Goal: Transaction & Acquisition: Book appointment/travel/reservation

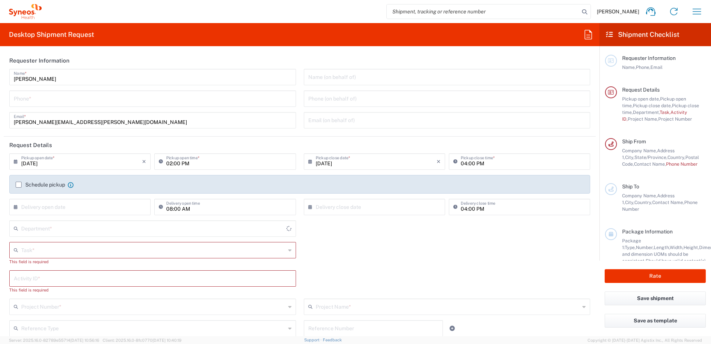
type input "4510"
type input "Syneos Health, LLC-[GEOGRAPHIC_DATA] [GEOGRAPHIC_DATA] [GEOGRAPHIC_DATA]"
click at [698, 15] on icon "button" at bounding box center [697, 12] width 12 height 12
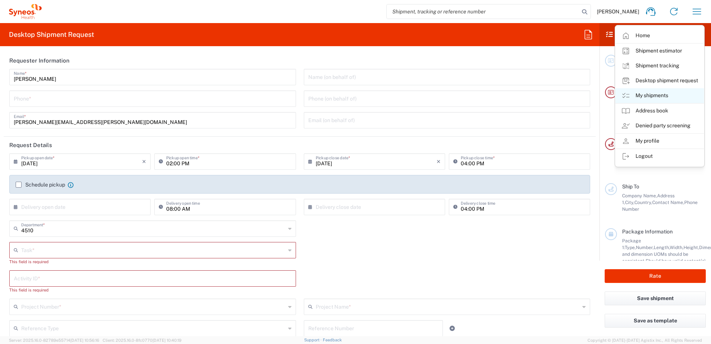
click at [652, 96] on link "My shipments" at bounding box center [660, 95] width 89 height 15
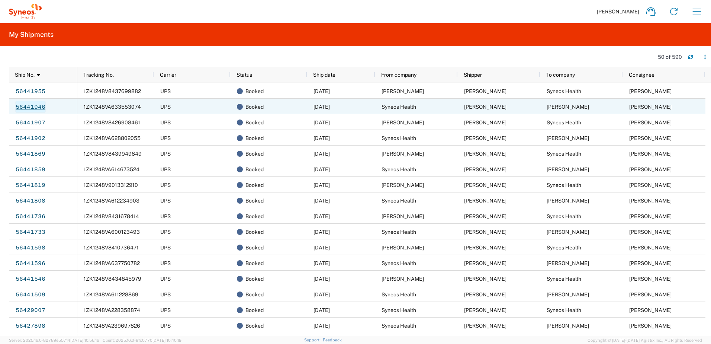
click at [36, 103] on link "56441946" at bounding box center [30, 107] width 31 height 12
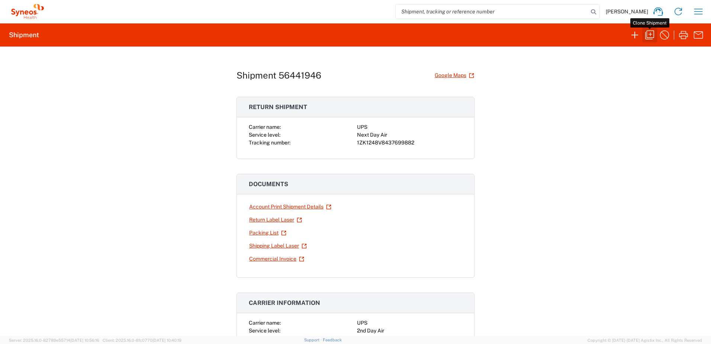
click at [650, 36] on icon "button" at bounding box center [650, 35] width 12 height 12
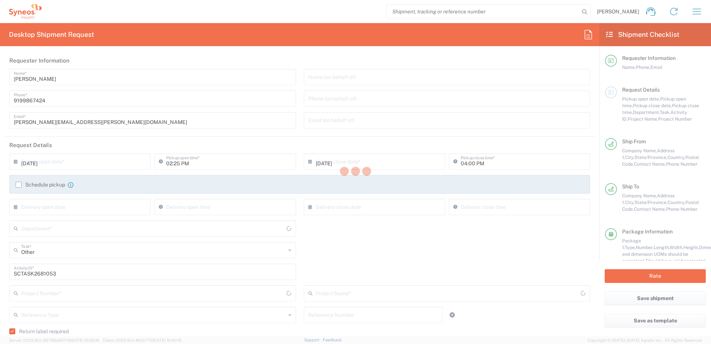
type input "4520 DEPARTMENTAL EXPENSE"
type input "[US_STATE]"
type input "4510"
type input "Next Day Air"
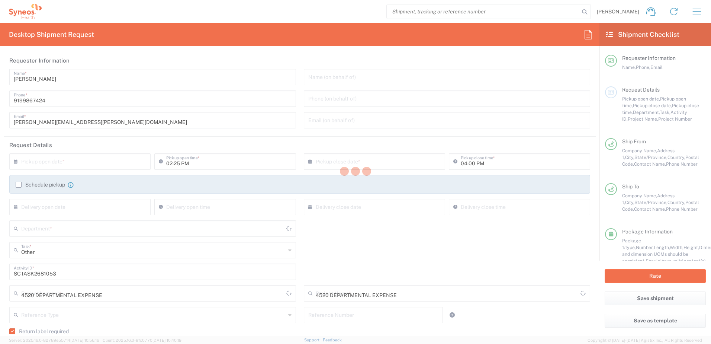
type input "[US_STATE]"
type input "Your Packaging"
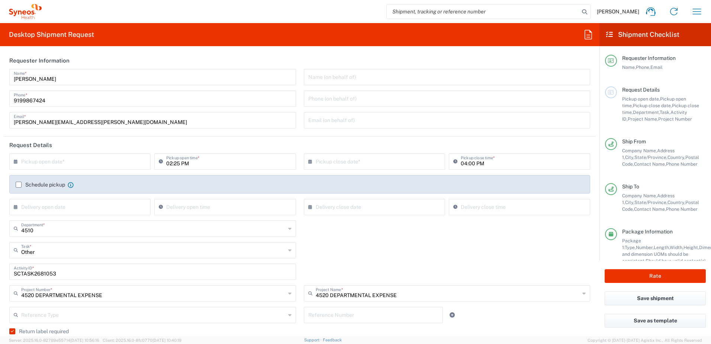
click at [78, 162] on input "text" at bounding box center [81, 160] width 121 height 13
click at [60, 218] on span "11" at bounding box center [59, 218] width 11 height 10
type input "[DATE]"
click at [367, 156] on input "text" at bounding box center [376, 160] width 121 height 13
click at [350, 216] on span "11" at bounding box center [351, 218] width 11 height 10
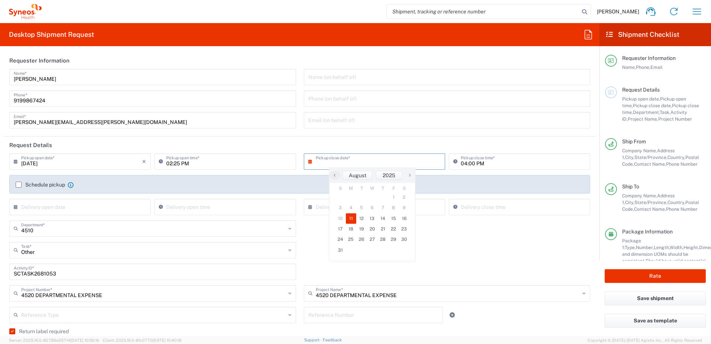
type input "[DATE]"
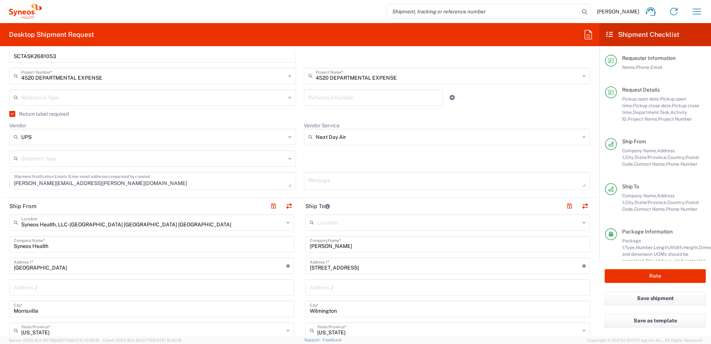
scroll to position [260, 0]
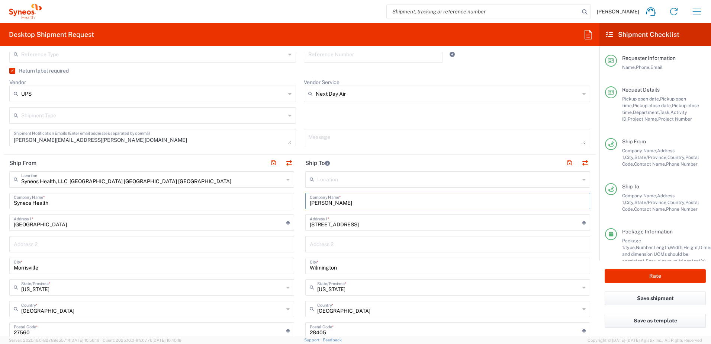
drag, startPoint x: 319, startPoint y: 199, endPoint x: 276, endPoint y: 197, distance: 42.8
click at [276, 197] on div "Ship From Syneos Health, LLC-[GEOGRAPHIC_DATA] [GEOGRAPHIC_DATA] [GEOGRAPHIC_DA…" at bounding box center [300, 320] width 592 height 332
paste input "mmy [PERSON_NAME]"
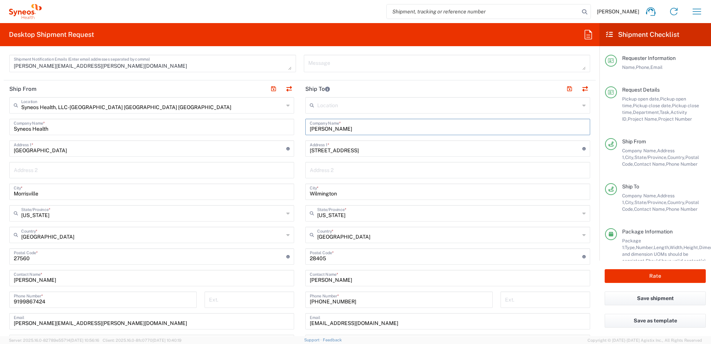
scroll to position [335, 0]
type input "[PERSON_NAME]"
drag, startPoint x: 355, startPoint y: 279, endPoint x: 287, endPoint y: 276, distance: 67.8
click at [287, 276] on div "Ship From Syneos Health, LLC-[GEOGRAPHIC_DATA] [GEOGRAPHIC_DATA] [GEOGRAPHIC_DA…" at bounding box center [300, 246] width 592 height 332
paste input "mmy [PERSON_NAME]"
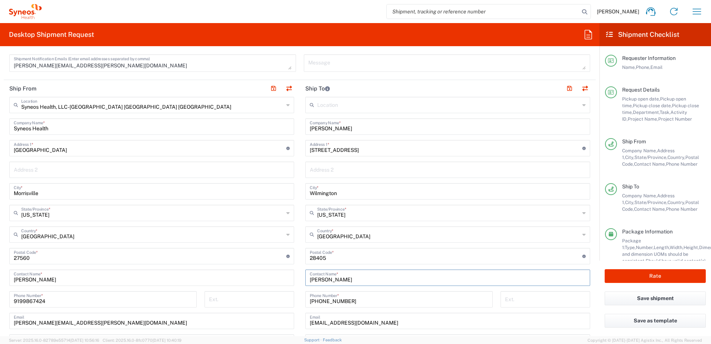
type input "[PERSON_NAME]"
drag, startPoint x: 378, startPoint y: 150, endPoint x: 287, endPoint y: 142, distance: 91.1
click at [287, 142] on div "Ship From Syneos Health, LLC-[GEOGRAPHIC_DATA] [GEOGRAPHIC_DATA] [GEOGRAPHIC_DA…" at bounding box center [300, 246] width 592 height 332
paste input "7 [PERSON_NAME]"
type input "7 [PERSON_NAME]"
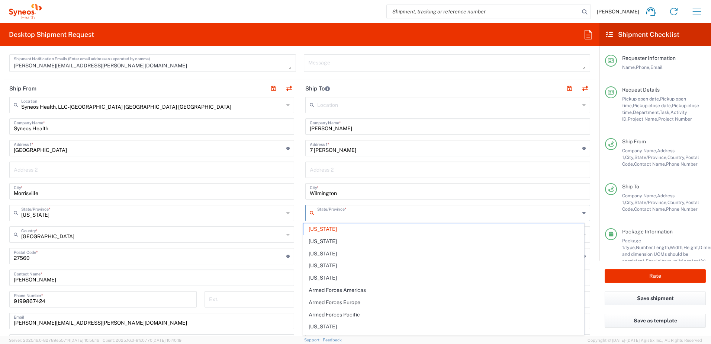
click at [367, 213] on input "text" at bounding box center [448, 212] width 263 height 13
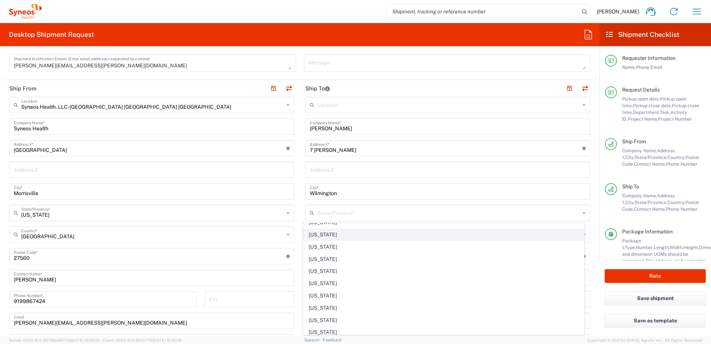
click at [334, 236] on span "[US_STATE]" at bounding box center [444, 235] width 281 height 12
type input "[US_STATE]"
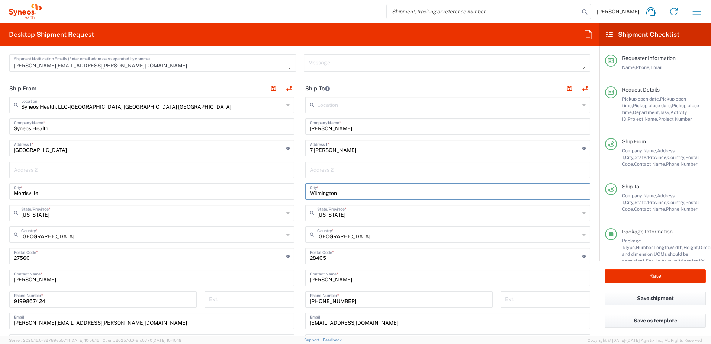
drag, startPoint x: 347, startPoint y: 192, endPoint x: 282, endPoint y: 189, distance: 64.8
click at [282, 189] on div "Ship From Syneos Health, LLC-[GEOGRAPHIC_DATA] [GEOGRAPHIC_DATA] [GEOGRAPHIC_DA…" at bounding box center [300, 246] width 592 height 332
paste input "Mendham"
type input "Mendham"
click at [317, 256] on input "undefined" at bounding box center [446, 255] width 273 height 13
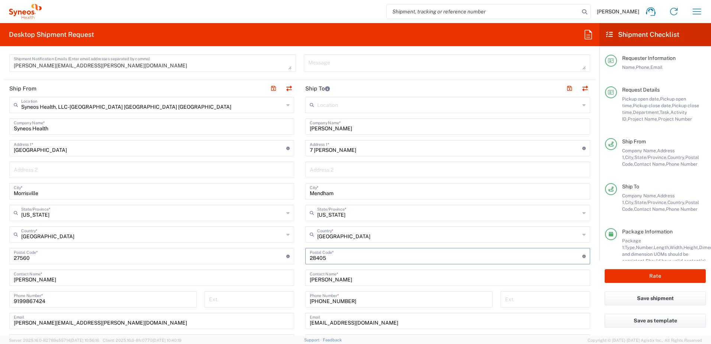
click at [317, 256] on input "undefined" at bounding box center [446, 255] width 273 height 13
paste input "07945"
type input "07945"
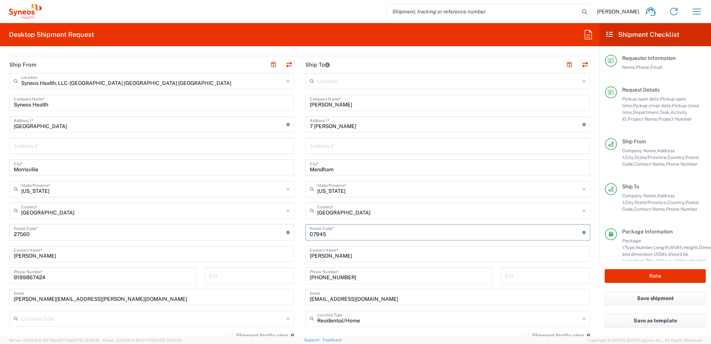
scroll to position [372, 0]
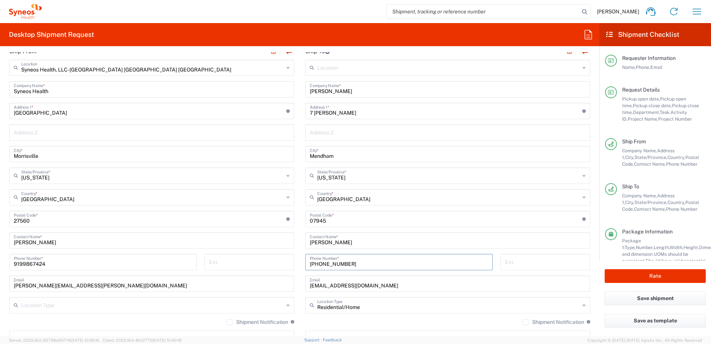
drag, startPoint x: 353, startPoint y: 267, endPoint x: 287, endPoint y: 259, distance: 66.4
click at [287, 259] on div "Ship From Syneos Health, LLC-[GEOGRAPHIC_DATA] [GEOGRAPHIC_DATA] [GEOGRAPHIC_DA…" at bounding box center [300, 209] width 592 height 332
paste input "73 769 6712"
type input "[PHONE_NUMBER]"
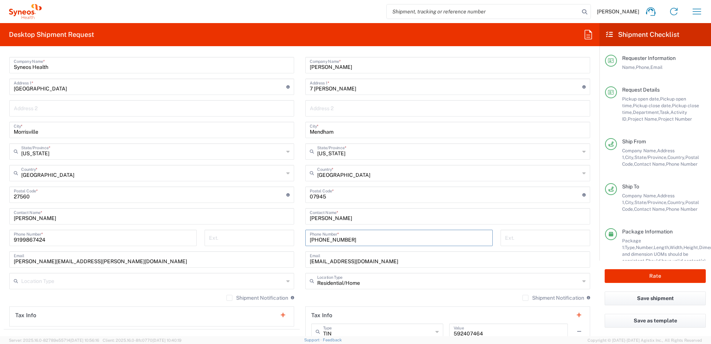
scroll to position [409, 0]
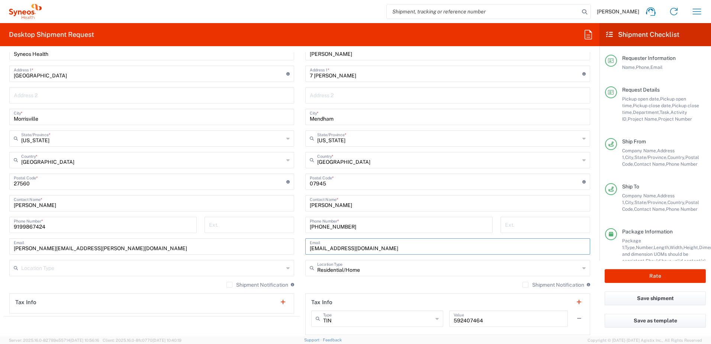
drag, startPoint x: 384, startPoint y: 248, endPoint x: 278, endPoint y: 235, distance: 107.2
click at [278, 235] on div "Ship From Syneos Health, LLC-[GEOGRAPHIC_DATA] [GEOGRAPHIC_DATA] [GEOGRAPHIC_DA…" at bounding box center [300, 172] width 592 height 332
paste input "mmy.[PERSON_NAME]@syneoshealth"
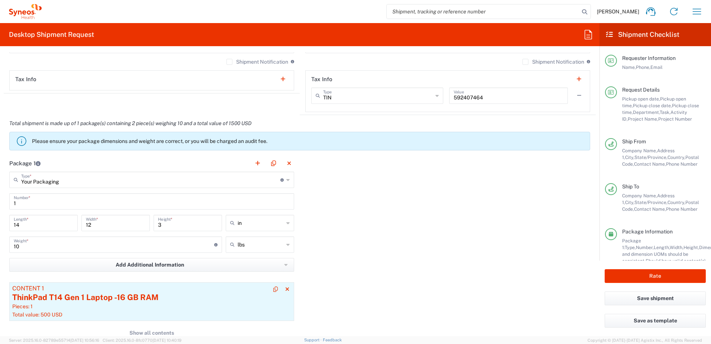
scroll to position [632, 0]
type input "[EMAIL_ADDRESS][PERSON_NAME][DOMAIN_NAME]"
click at [134, 301] on div "ThinkPad T14 Gen 1 Laptop -16 GB RAM" at bounding box center [151, 296] width 279 height 11
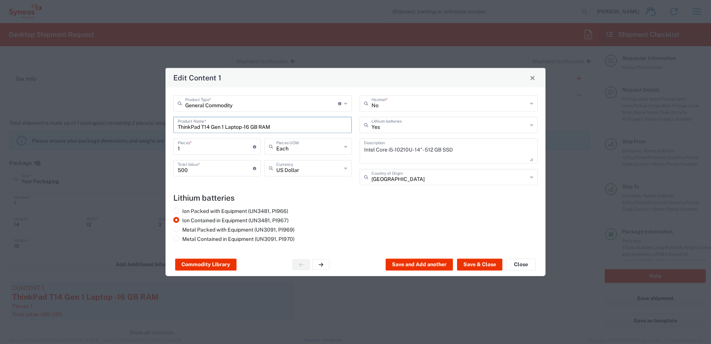
drag, startPoint x: 267, startPoint y: 131, endPoint x: 148, endPoint y: 124, distance: 119.3
click at [148, 124] on div "Edit Content 1 General Commodity Product Type * Document: Paper document genera…" at bounding box center [355, 172] width 711 height 344
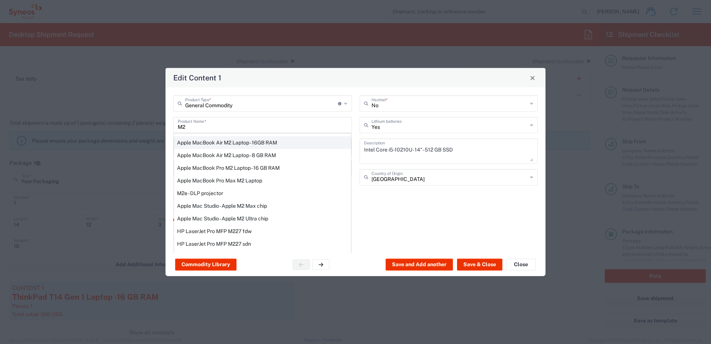
click at [253, 144] on div "Apple MacBook Air M2 Laptop - 16GB RAM" at bounding box center [262, 142] width 177 height 13
type input "Apple MacBook Air M2 Laptop - 16GB RAM"
type textarea "M2 - 8-core CPU - 8-core GPU - 16 GB RAM - 512 GB SSD"
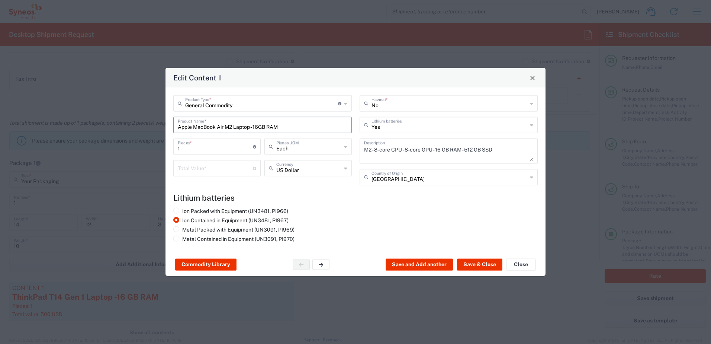
click at [197, 163] on input "number" at bounding box center [215, 167] width 75 height 13
type input "1000"
click at [474, 256] on div "Commodity Library Save and Add another Save & Close Close" at bounding box center [356, 264] width 380 height 23
click at [474, 264] on button "Save & Close" at bounding box center [479, 265] width 45 height 12
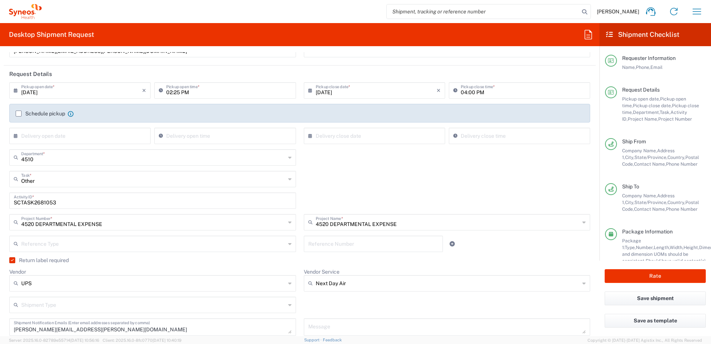
scroll to position [0, 0]
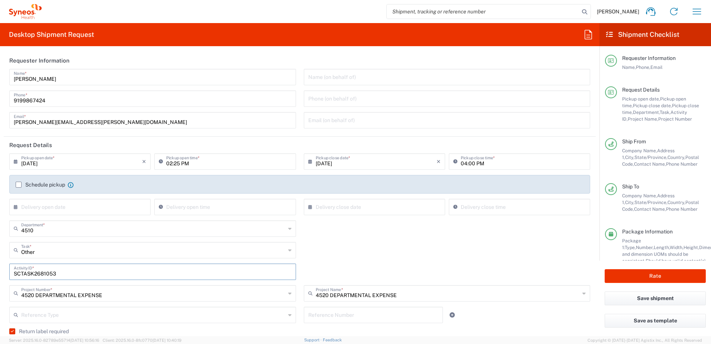
click at [37, 275] on input "SCTASK2681053" at bounding box center [153, 271] width 278 height 13
paste input "537"
type input "SCTASK2685373"
click at [392, 254] on div "Other Task * Other Break/Fix Inventory Transfer New Hire Refresh" at bounding box center [300, 253] width 589 height 22
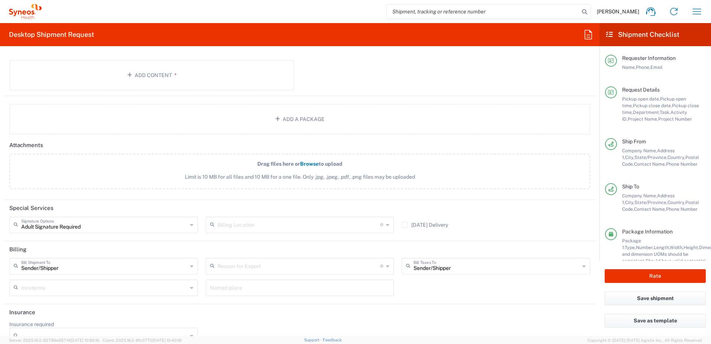
scroll to position [933, 0]
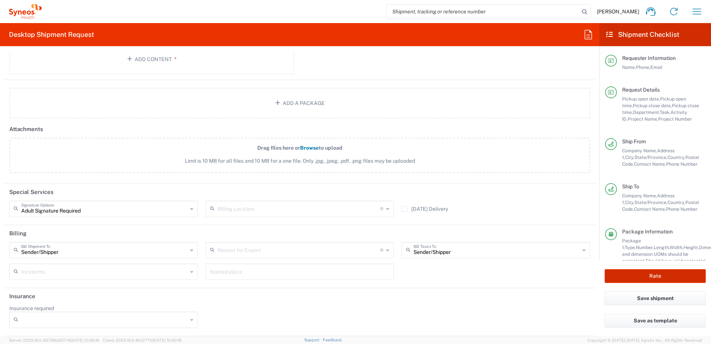
click at [635, 275] on button "Rate" at bounding box center [655, 276] width 101 height 14
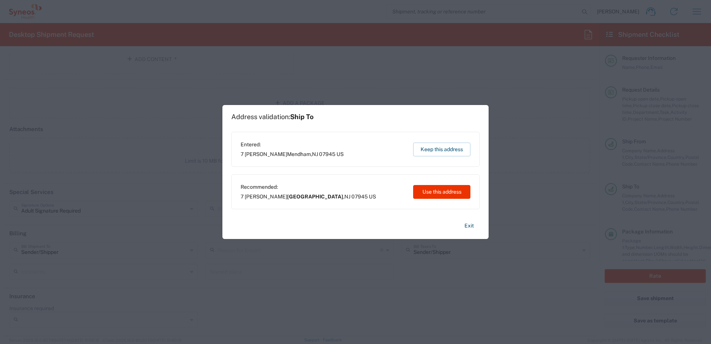
click at [450, 193] on button "Use this address" at bounding box center [441, 192] width 57 height 14
type input "[GEOGRAPHIC_DATA]"
type input "[US_STATE]"
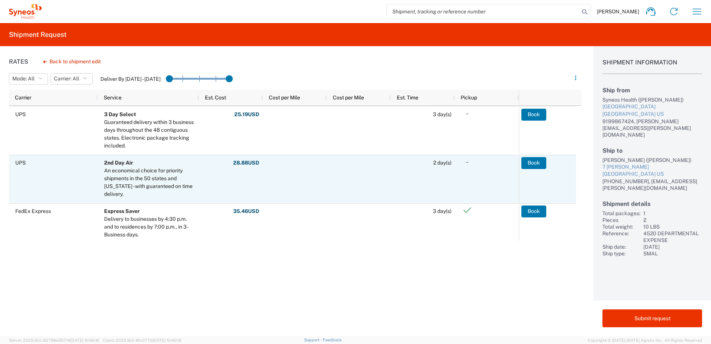
scroll to position [74, 0]
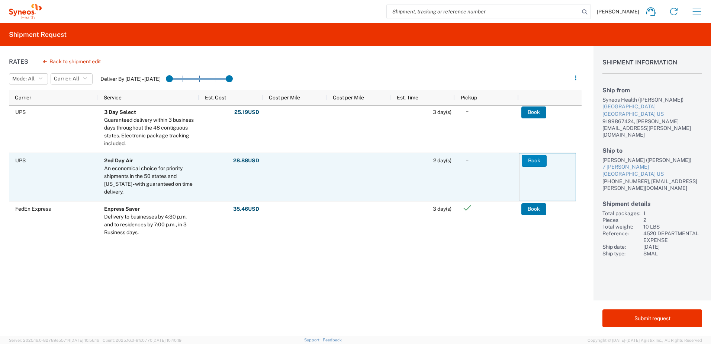
click at [538, 161] on button "Book" at bounding box center [534, 161] width 25 height 12
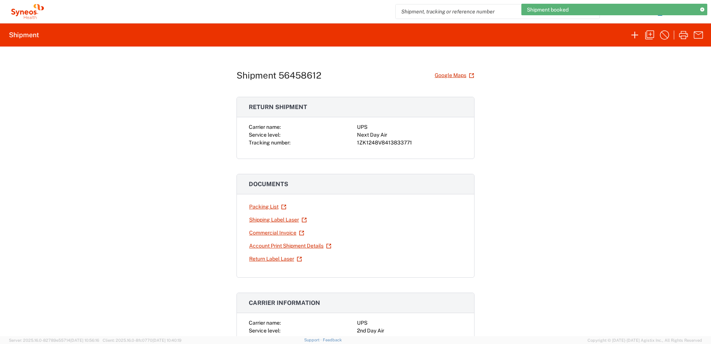
click at [379, 145] on div "1ZK1248V8413833771" at bounding box center [409, 143] width 105 height 8
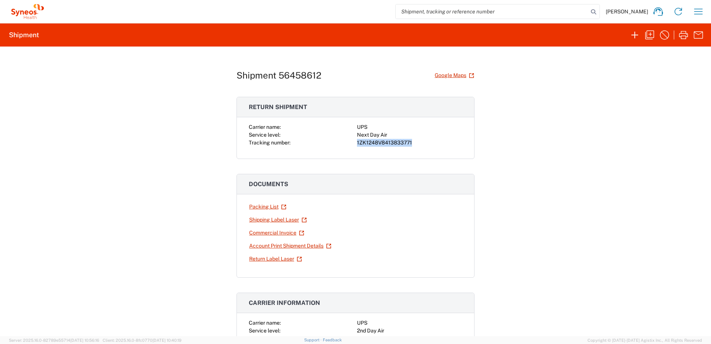
copy div "1ZK1248V8413833771"
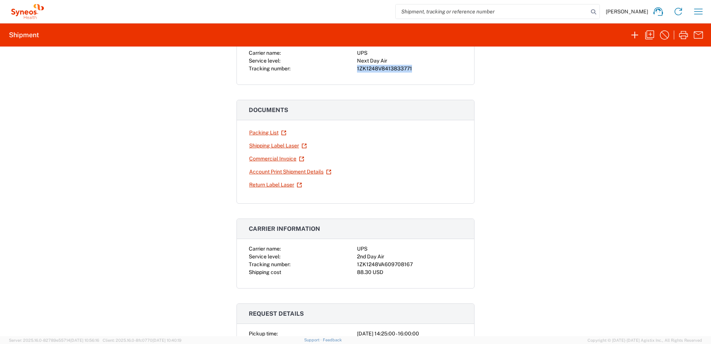
scroll to position [74, 0]
click at [385, 263] on div "1ZK1248VA609708167" at bounding box center [409, 264] width 105 height 8
copy div "1ZK1248VA609708167"
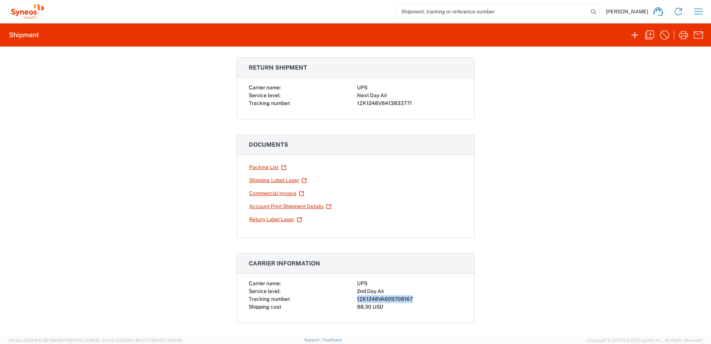
scroll to position [0, 0]
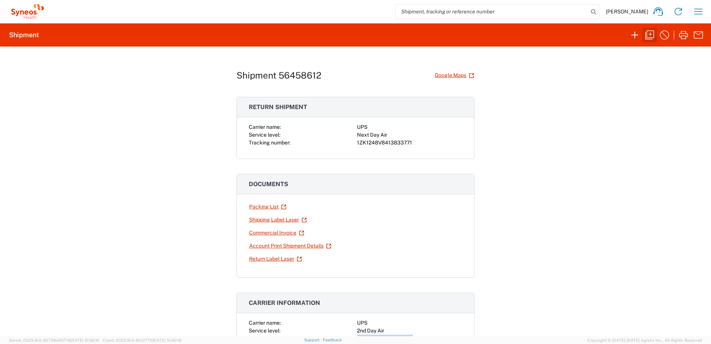
click at [650, 36] on icon "button" at bounding box center [650, 35] width 12 height 12
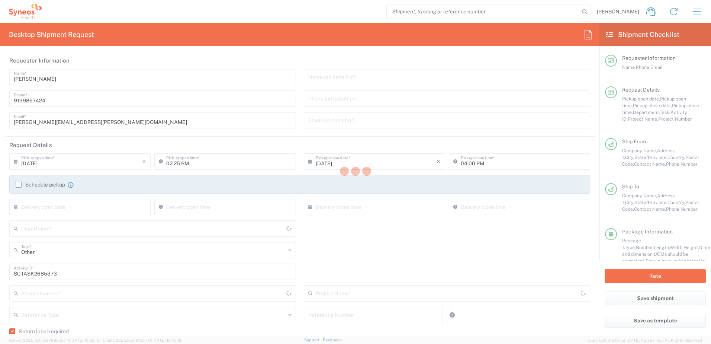
type input "4510"
type input "4520 DEPARTMENTAL EXPENSE"
type input "Next Day Air"
type input "[US_STATE]"
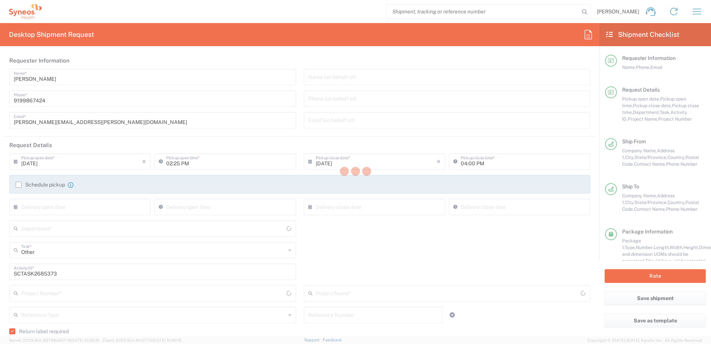
type input "[US_STATE]"
type input "Your Packaging"
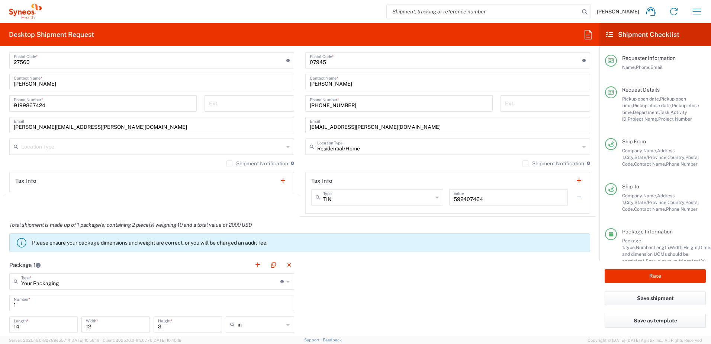
scroll to position [595, 0]
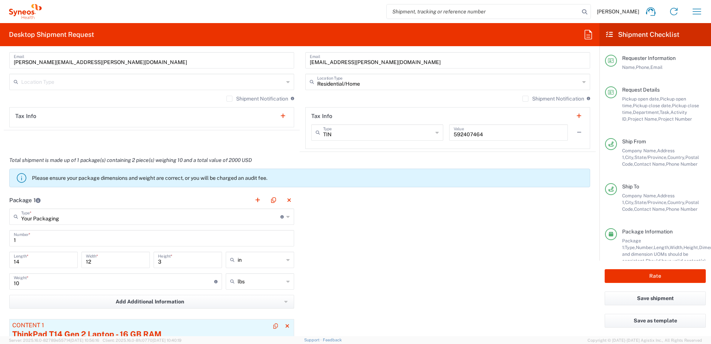
click at [123, 332] on div "ThinkPad T14 Gen 2 Laptop - 16 GB RAM" at bounding box center [151, 334] width 279 height 11
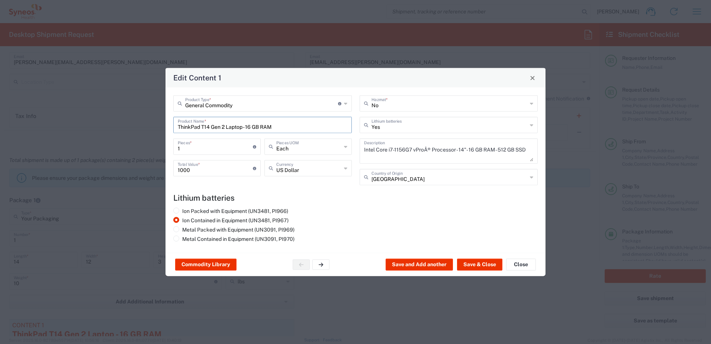
drag, startPoint x: 282, startPoint y: 125, endPoint x: 162, endPoint y: 121, distance: 119.9
click at [162, 121] on div "Edit Content 1 General Commodity Product Type * Document: Paper document genera…" at bounding box center [355, 172] width 711 height 344
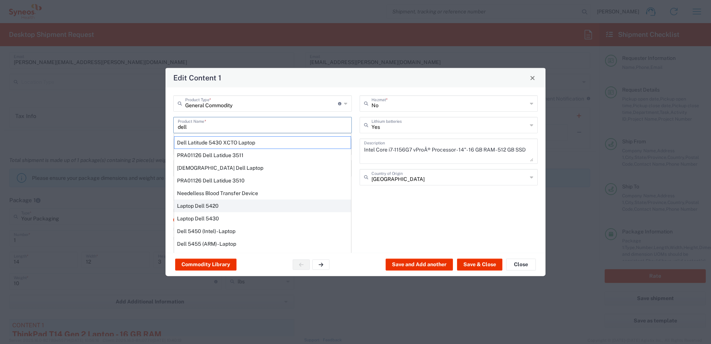
click at [209, 203] on div "Laptop Dell 5420" at bounding box center [262, 205] width 177 height 13
type input "Laptop Dell 5420"
type textarea "Laptop Latitude Dell 5420"
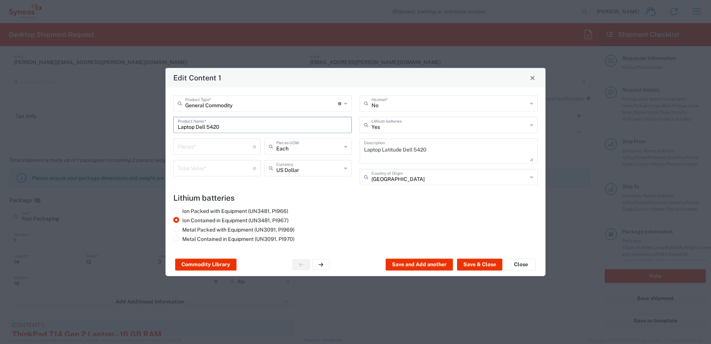
click at [196, 153] on div "Pieces * Number of pieces inside all the packages" at bounding box center [216, 146] width 87 height 16
click at [197, 148] on input "number" at bounding box center [215, 146] width 75 height 13
type input "1"
click at [188, 165] on input "number" at bounding box center [215, 167] width 75 height 13
type input "1000"
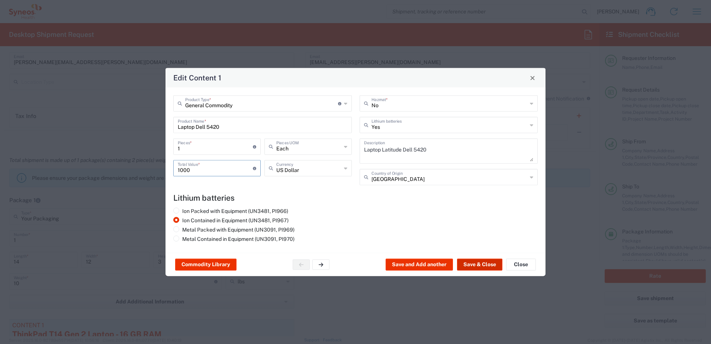
click at [494, 263] on button "Save & Close" at bounding box center [479, 265] width 45 height 12
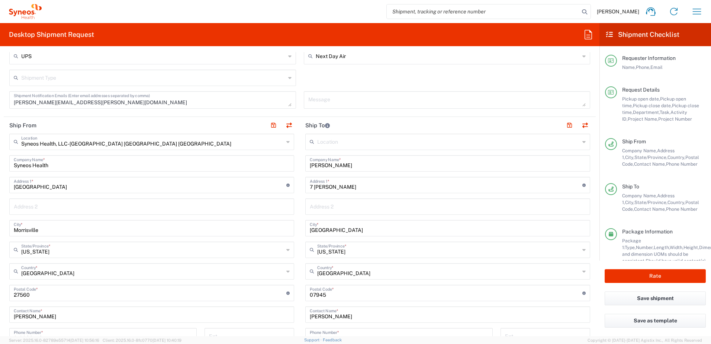
scroll to position [298, 0]
drag, startPoint x: 353, startPoint y: 164, endPoint x: 283, endPoint y: 161, distance: 70.4
click at [283, 161] on div "Ship From Syneos Health, LLC-[GEOGRAPHIC_DATA] [GEOGRAPHIC_DATA] [GEOGRAPHIC_DA…" at bounding box center [300, 283] width 592 height 332
paste input "[PERSON_NAME]"
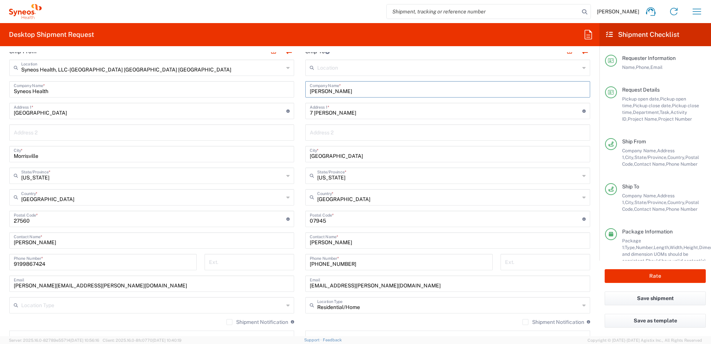
type input "[PERSON_NAME]"
drag, startPoint x: 347, startPoint y: 241, endPoint x: 283, endPoint y: 234, distance: 63.7
click at [283, 234] on div "Ship From Syneos Health, LLC-[GEOGRAPHIC_DATA] [GEOGRAPHIC_DATA] [GEOGRAPHIC_DA…" at bounding box center [300, 209] width 592 height 332
paste input "[PERSON_NAME]"
type input "[PERSON_NAME]"
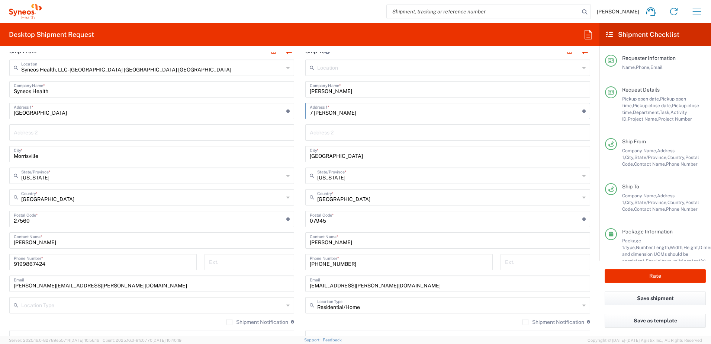
drag, startPoint x: 356, startPoint y: 110, endPoint x: 287, endPoint y: 103, distance: 69.5
click at [287, 103] on div "Ship From Syneos Health, LLC-[GEOGRAPHIC_DATA] [GEOGRAPHIC_DATA] [GEOGRAPHIC_DA…" at bounding box center [300, 209] width 592 height 332
paste input "[STREET_ADDRESS]"
type input "[STREET_ADDRESS]"
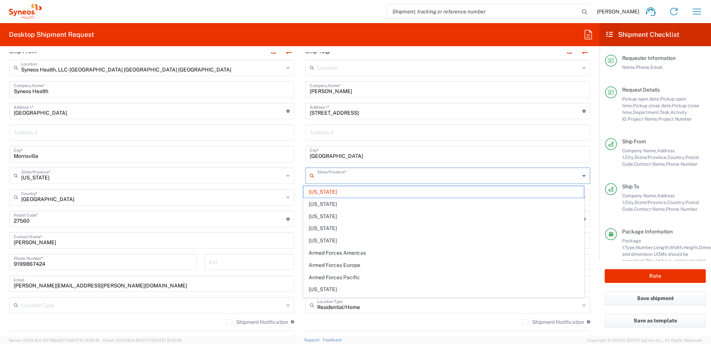
click at [369, 176] on input "text" at bounding box center [448, 175] width 263 height 13
click at [326, 206] on span "[US_STATE]" at bounding box center [444, 202] width 281 height 12
type input "[US_STATE]"
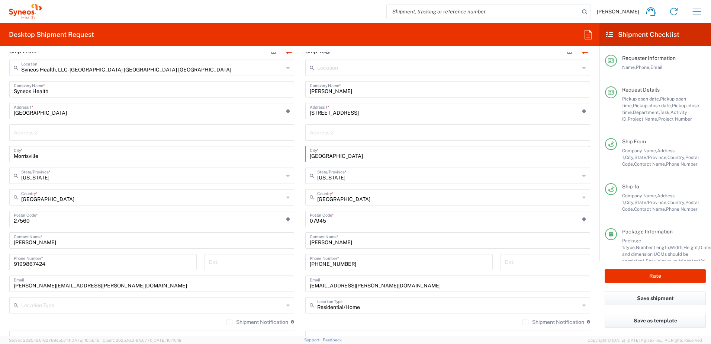
drag, startPoint x: 368, startPoint y: 157, endPoint x: 286, endPoint y: 153, distance: 81.6
click at [286, 153] on div "Ship From Syneos Health, LLC-[GEOGRAPHIC_DATA] [GEOGRAPHIC_DATA] [GEOGRAPHIC_DA…" at bounding box center [300, 209] width 592 height 332
paste input "Sunrise"
type input "Sunrise"
drag, startPoint x: 330, startPoint y: 221, endPoint x: 339, endPoint y: 221, distance: 8.2
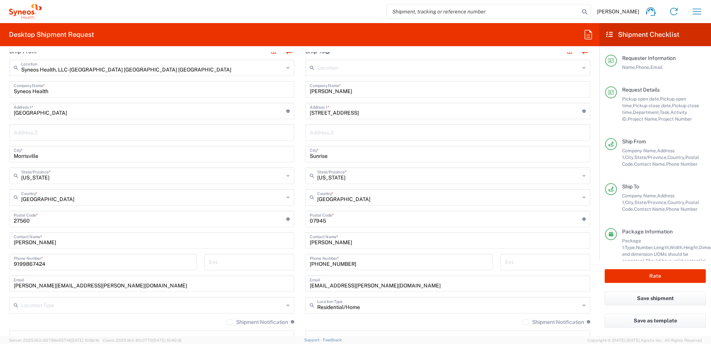
click at [330, 221] on input "undefined" at bounding box center [446, 218] width 273 height 13
drag, startPoint x: 341, startPoint y: 221, endPoint x: 289, endPoint y: 215, distance: 52.0
click at [289, 215] on div "Ship From Syneos Health, LLC-[GEOGRAPHIC_DATA] [GEOGRAPHIC_DATA] [GEOGRAPHIC_DA…" at bounding box center [300, 209] width 592 height 332
paste input "33323"
type input "33323"
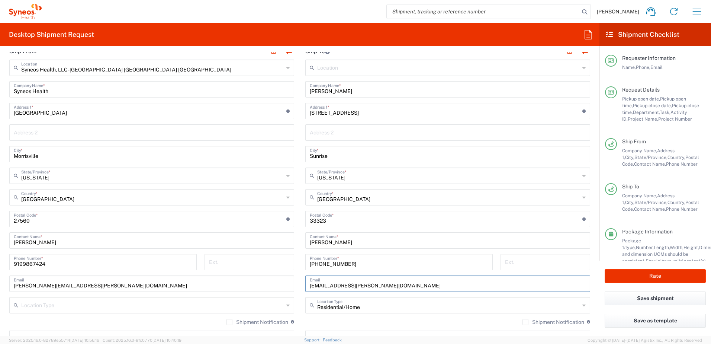
drag, startPoint x: 402, startPoint y: 287, endPoint x: 283, endPoint y: 285, distance: 119.1
click at [283, 285] on div "Ship From Syneos Health, LLC-[GEOGRAPHIC_DATA] [GEOGRAPHIC_DATA] [GEOGRAPHIC_DA…" at bounding box center [300, 209] width 592 height 332
paste input "[EMAIL_ADDRESS]"
type input "[EMAIL_ADDRESS][DOMAIN_NAME]"
drag, startPoint x: 346, startPoint y: 260, endPoint x: 294, endPoint y: 259, distance: 52.1
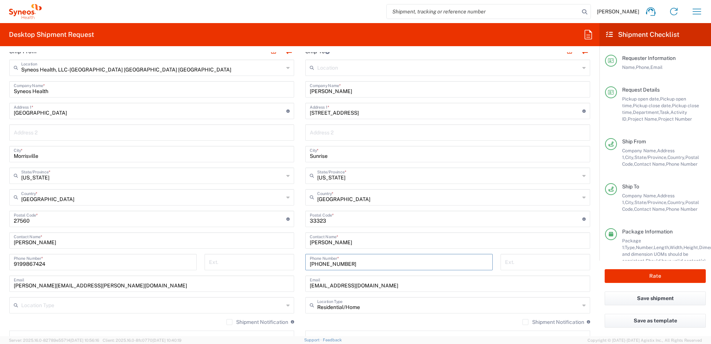
click at [294, 259] on div "Ship From Syneos Health, LLC-[GEOGRAPHIC_DATA] [GEOGRAPHIC_DATA] [GEOGRAPHIC_DA…" at bounding box center [300, 209] width 592 height 332
paste input "7273387163"
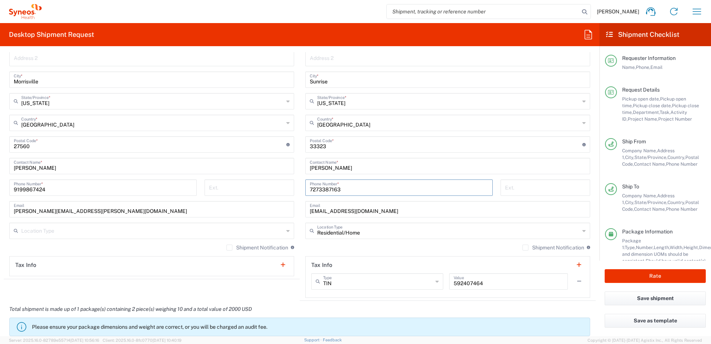
scroll to position [223, 0]
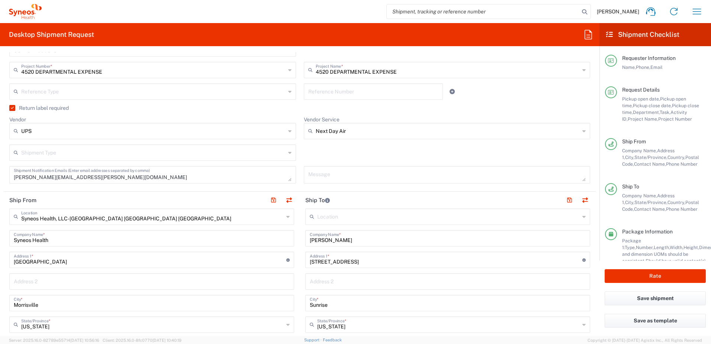
type input "7273387163"
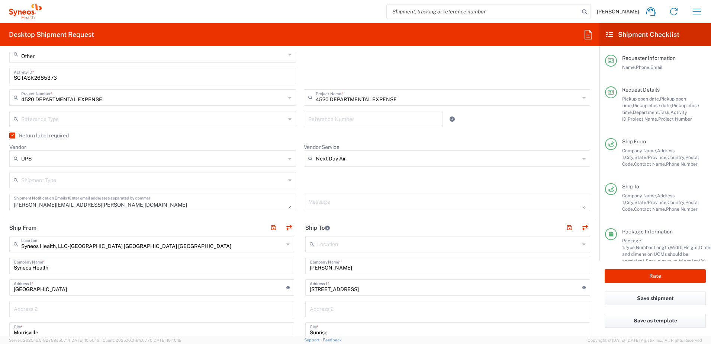
scroll to position [149, 0]
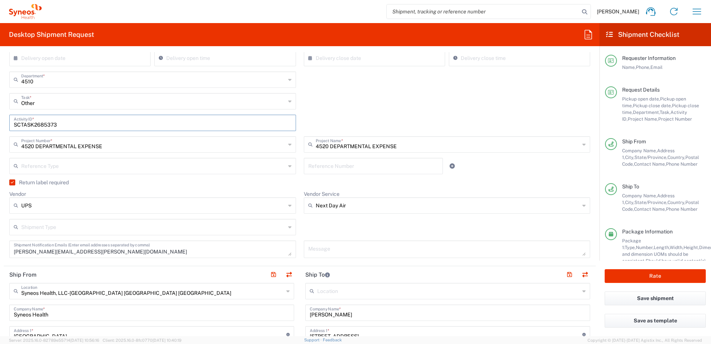
click at [39, 124] on input "SCTASK2685373" at bounding box center [153, 122] width 278 height 13
paste input "07"
type input "SCTASK2680773"
click at [385, 116] on div "SCTASK2680773 Activity ID *" at bounding box center [300, 126] width 589 height 22
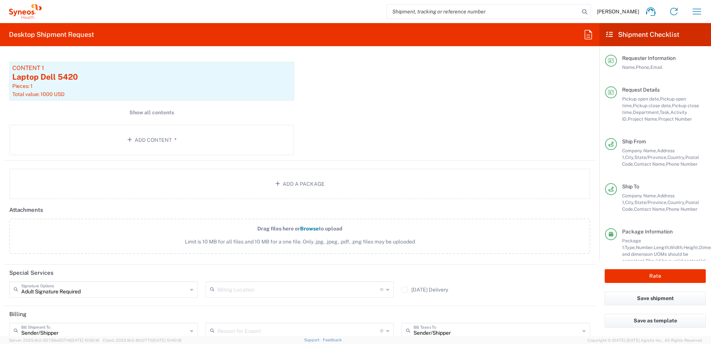
scroll to position [930, 0]
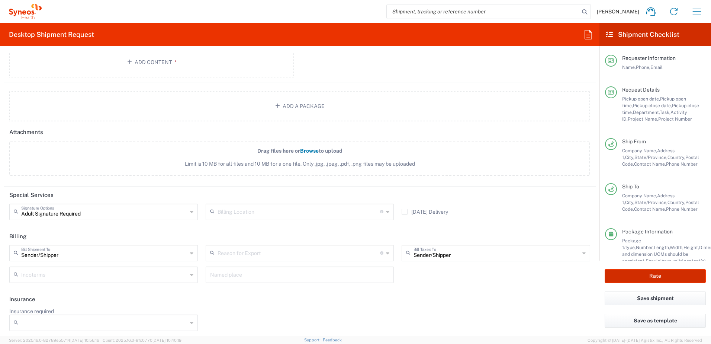
click at [647, 270] on button "Rate" at bounding box center [655, 276] width 101 height 14
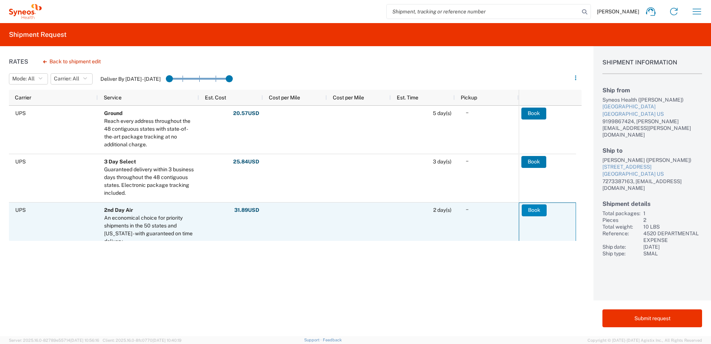
click at [537, 209] on button "Book" at bounding box center [534, 210] width 25 height 12
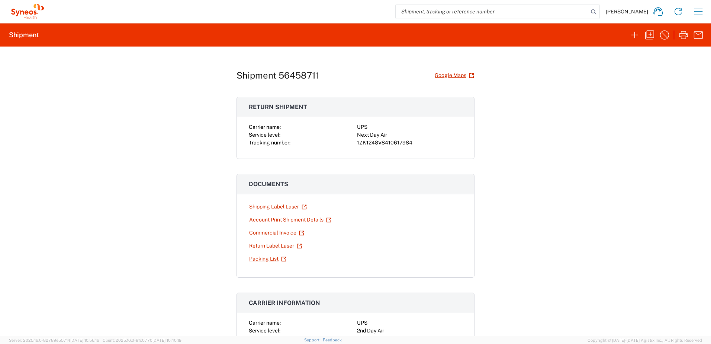
click at [378, 141] on div "1ZK1248V8410617984" at bounding box center [409, 143] width 105 height 8
copy div "1ZK1248V8410617984"
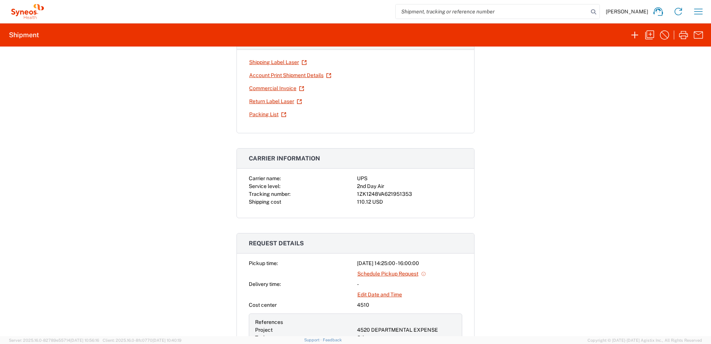
scroll to position [149, 0]
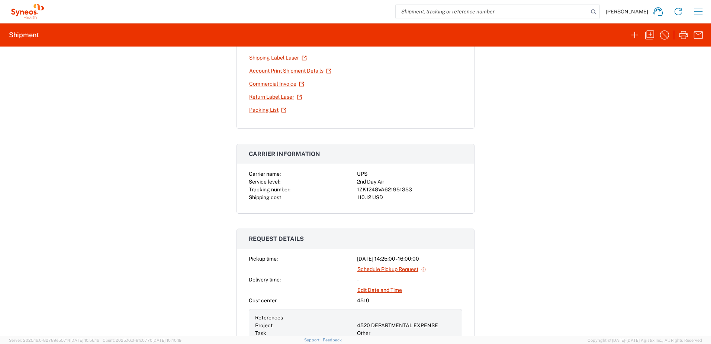
click at [387, 190] on div "1ZK1248VA621951353" at bounding box center [409, 190] width 105 height 8
copy div "1ZK1248VA621951353"
click at [653, 38] on icon "button" at bounding box center [649, 35] width 9 height 9
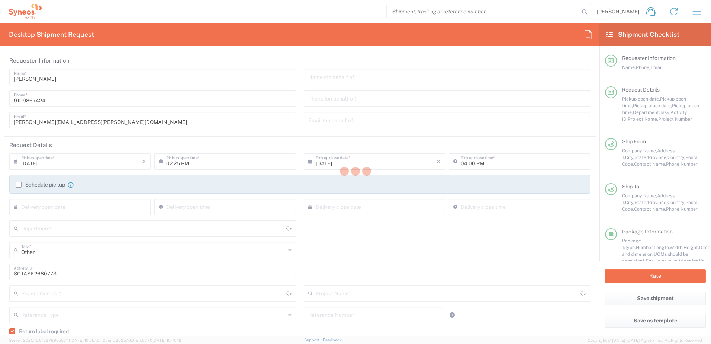
type input "4510"
type input "4520 DEPARTMENTAL EXPENSE"
type input "Next Day Air"
type input "[US_STATE]"
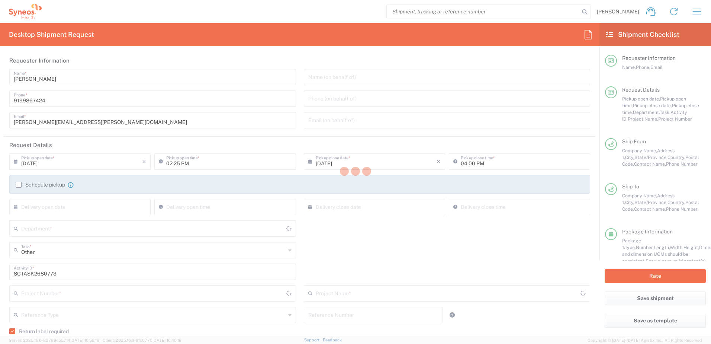
type input "[US_STATE]"
type input "Your Packaging"
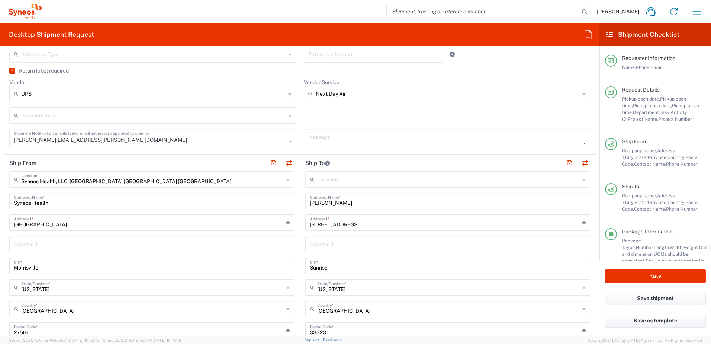
scroll to position [298, 0]
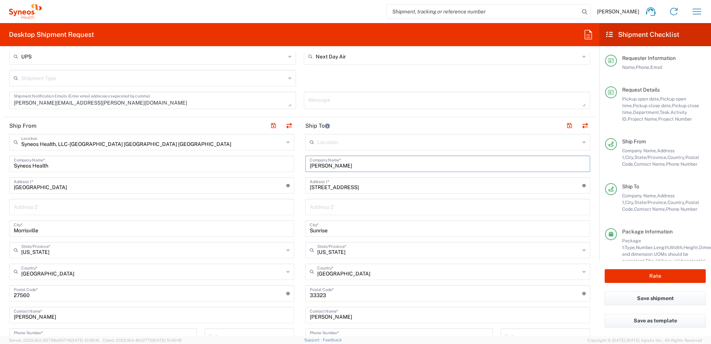
drag, startPoint x: 350, startPoint y: 166, endPoint x: 291, endPoint y: 167, distance: 58.4
click at [285, 164] on div "Ship From Syneos Health, LLC-[GEOGRAPHIC_DATA] [GEOGRAPHIC_DATA] [GEOGRAPHIC_DA…" at bounding box center [300, 283] width 592 height 332
paste input "[PERSON_NAME]"
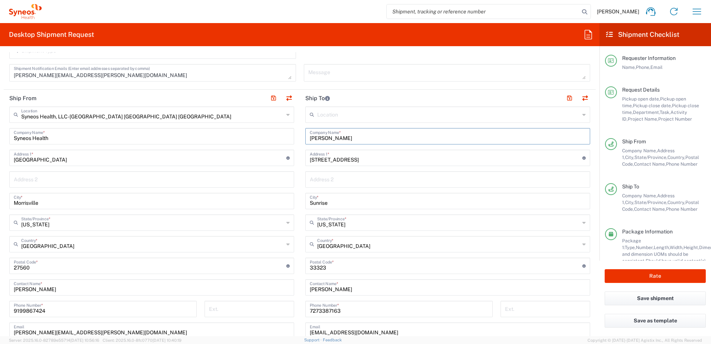
scroll to position [372, 0]
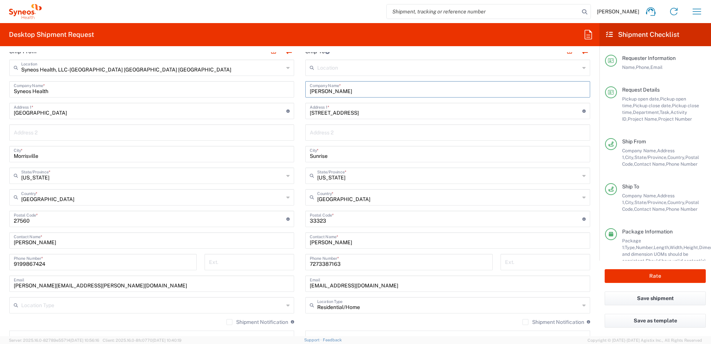
type input "[PERSON_NAME]"
paste input "[PERSON_NAME]"
drag, startPoint x: 346, startPoint y: 241, endPoint x: 290, endPoint y: 237, distance: 56.3
click at [290, 237] on div "Ship From Syneos Health, LLC-[GEOGRAPHIC_DATA] [GEOGRAPHIC_DATA] [GEOGRAPHIC_DA…" at bounding box center [300, 209] width 592 height 332
type input "[PERSON_NAME]"
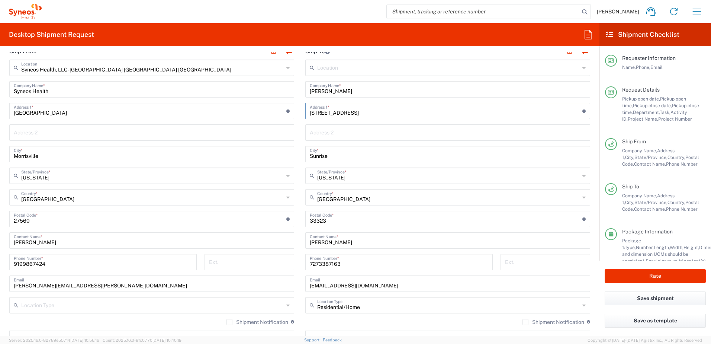
drag, startPoint x: 359, startPoint y: 112, endPoint x: 266, endPoint y: 105, distance: 92.9
click at [266, 105] on div "Ship From Syneos Health, LLC-[GEOGRAPHIC_DATA] [GEOGRAPHIC_DATA] [GEOGRAPHIC_DA…" at bounding box center [300, 209] width 592 height 332
paste input "[STREET_ADDRESS][PERSON_NAME]"
type input "[STREET_ADDRESS][PERSON_NAME]"
click at [350, 176] on input "[US_STATE]" at bounding box center [448, 175] width 263 height 13
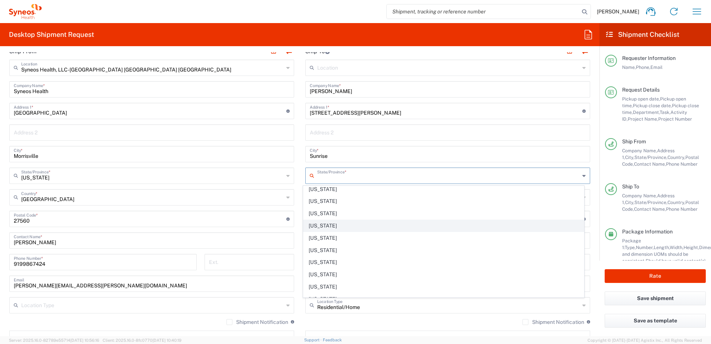
scroll to position [335, 0]
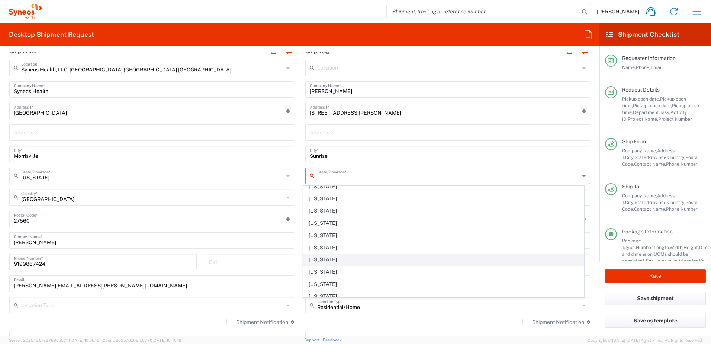
click at [326, 256] on span "[US_STATE]" at bounding box center [444, 260] width 281 height 12
type input "[US_STATE]"
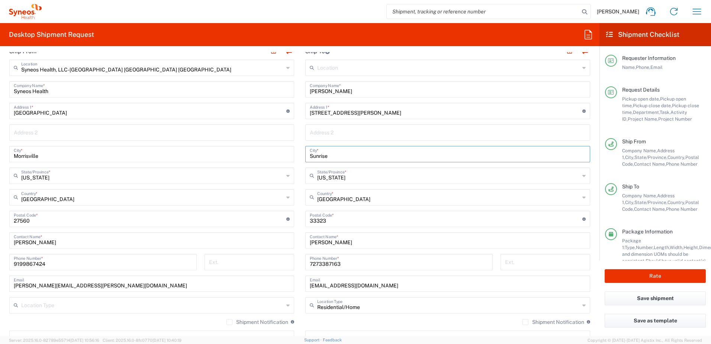
drag, startPoint x: 340, startPoint y: 158, endPoint x: 258, endPoint y: 153, distance: 82.8
click at [258, 153] on div "Ship From Syneos Health, LLC-[GEOGRAPHIC_DATA] [GEOGRAPHIC_DATA] [GEOGRAPHIC_DA…" at bounding box center [300, 209] width 592 height 332
paste input "Plainfield"
type input "Plainfield"
drag, startPoint x: 340, startPoint y: 221, endPoint x: 291, endPoint y: 220, distance: 49.9
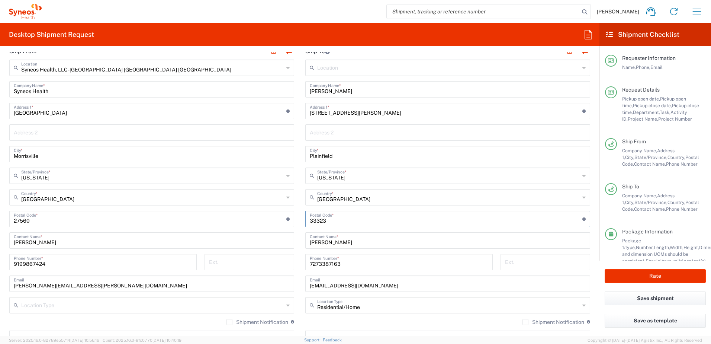
click at [291, 220] on div "Ship From Syneos Health, LLC-[GEOGRAPHIC_DATA] [GEOGRAPHIC_DATA] [GEOGRAPHIC_DA…" at bounding box center [300, 209] width 592 height 332
paste input "07060"
type input "07060"
drag, startPoint x: 322, startPoint y: 263, endPoint x: 279, endPoint y: 262, distance: 42.4
click at [279, 262] on div "Ship From Syneos Health, LLC-[GEOGRAPHIC_DATA] [GEOGRAPHIC_DATA] [GEOGRAPHIC_DA…" at bounding box center [300, 209] width 592 height 332
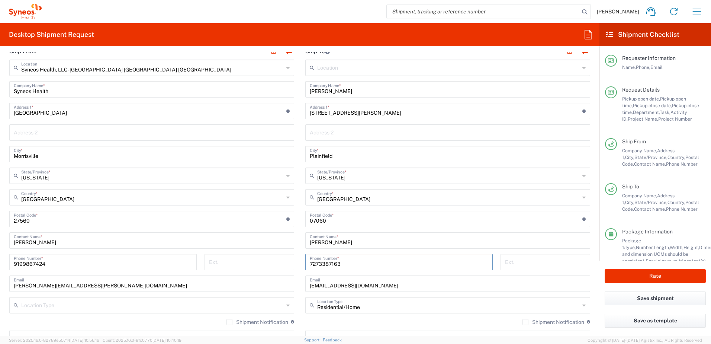
paste input "908) 8840289"
click at [317, 263] on input "908) 8840289" at bounding box center [399, 261] width 179 height 13
click at [320, 264] on input "908) 8840289" at bounding box center [399, 261] width 179 height 13
type input "9088840289"
drag, startPoint x: 361, startPoint y: 286, endPoint x: 272, endPoint y: 277, distance: 89.4
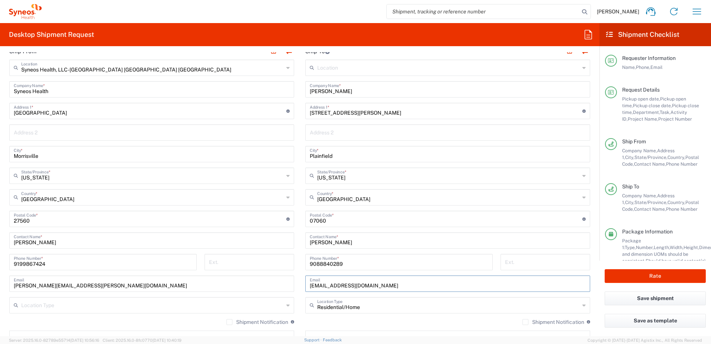
click at [272, 277] on div "Ship From Syneos Health, LLC-[GEOGRAPHIC_DATA] [GEOGRAPHIC_DATA] [GEOGRAPHIC_DA…" at bounding box center [300, 209] width 592 height 332
paste input "[EMAIL_ADDRESS][DOMAIN_NAME]"
type input "[EMAIL_ADDRESS][DOMAIN_NAME]"
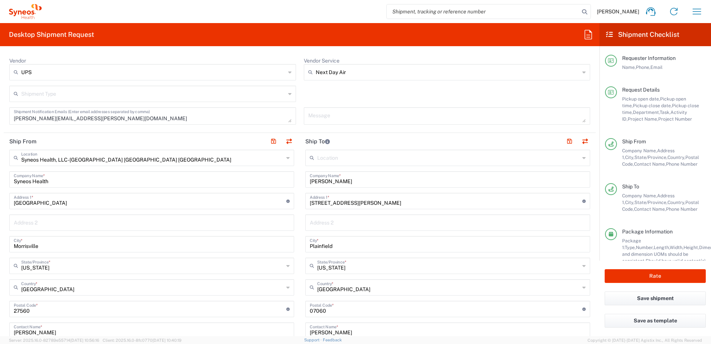
scroll to position [149, 0]
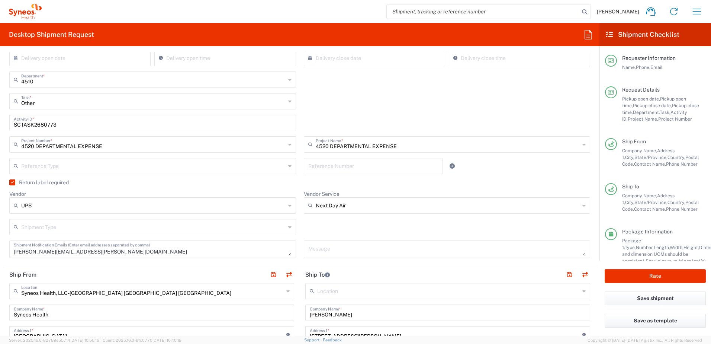
click at [50, 125] on input "SCTASK2680773" at bounding box center [153, 122] width 278 height 13
paste input "5311"
type input "SCTASK2685311"
click at [445, 187] on div "Return label required" at bounding box center [299, 184] width 581 height 11
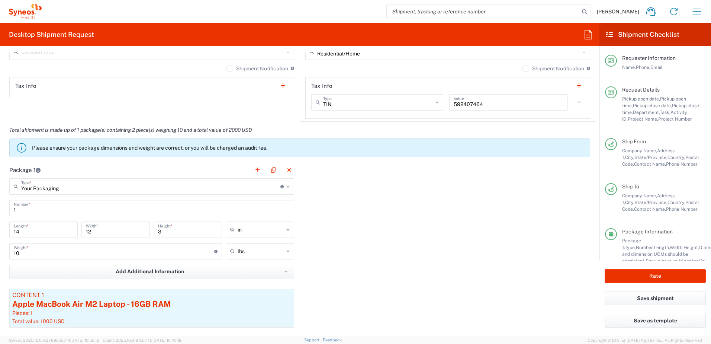
scroll to position [707, 0]
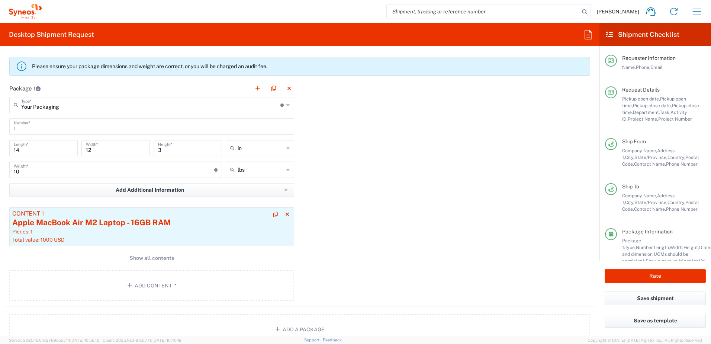
click at [212, 222] on div "Apple MacBook Air M2 Laptop - 16GB RAM" at bounding box center [151, 222] width 279 height 11
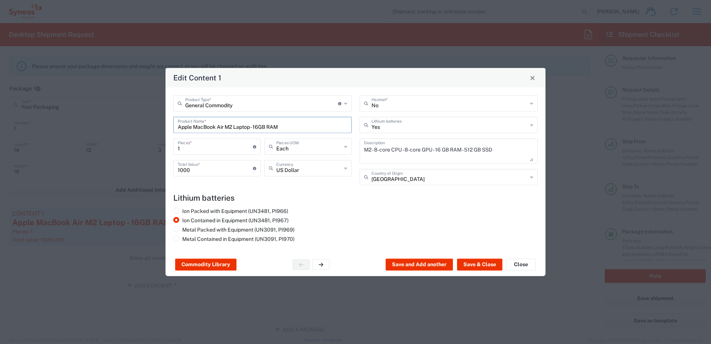
drag, startPoint x: 292, startPoint y: 127, endPoint x: 146, endPoint y: 118, distance: 145.7
click at [146, 118] on div "Edit Content 1 General Commodity Product Type * Document: Paper document genera…" at bounding box center [355, 172] width 711 height 344
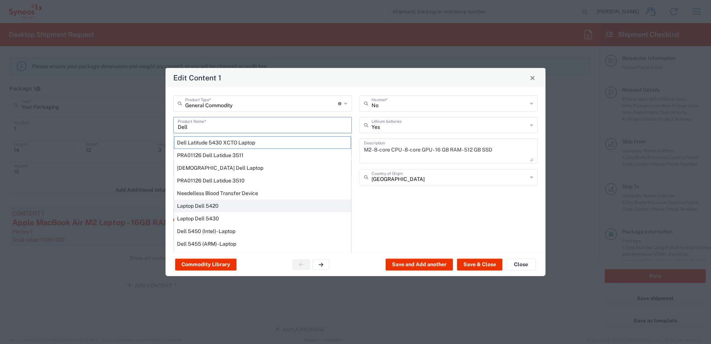
click at [215, 207] on div "Laptop Dell 5420" at bounding box center [262, 205] width 177 height 13
type input "Laptop Dell 5420"
type textarea "Laptop Latitude Dell 5420"
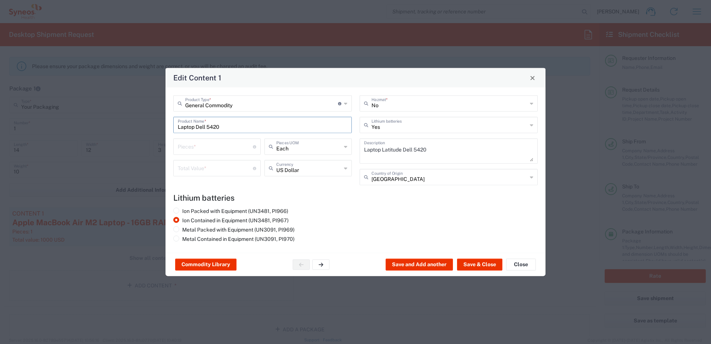
click at [190, 142] on input "number" at bounding box center [215, 146] width 75 height 13
type input "1"
click at [198, 169] on input "number" at bounding box center [215, 167] width 75 height 13
type input "1000"
click at [482, 263] on button "Save & Close" at bounding box center [479, 265] width 45 height 12
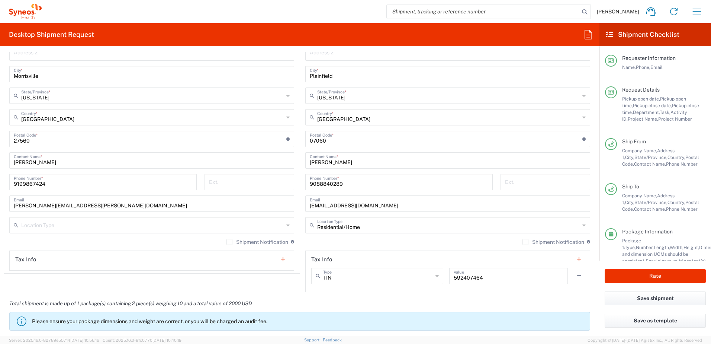
scroll to position [446, 0]
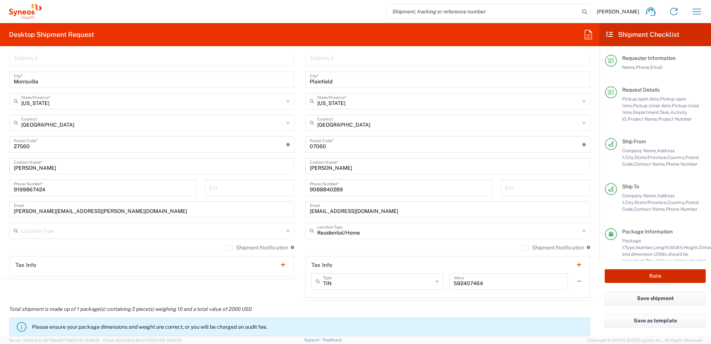
click at [675, 275] on button "Rate" at bounding box center [655, 276] width 101 height 14
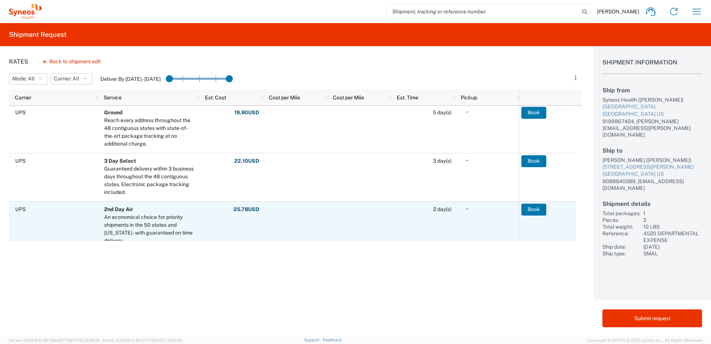
scroll to position [37, 0]
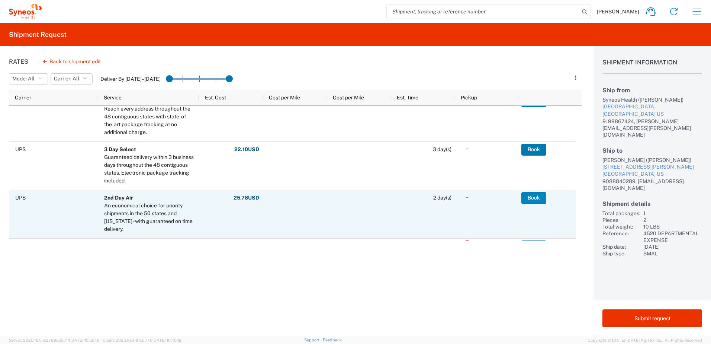
click at [536, 198] on button "Book" at bounding box center [534, 198] width 25 height 12
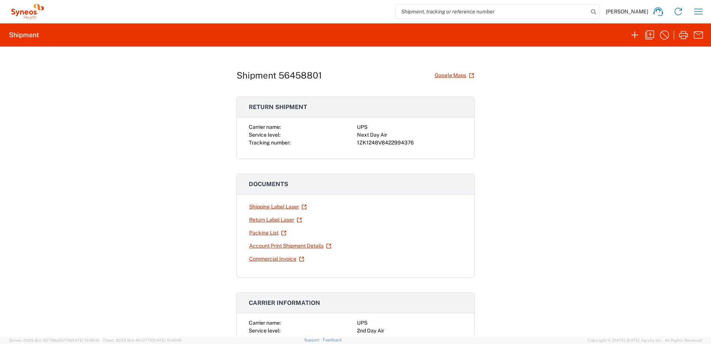
click at [380, 144] on div "1ZK1248V8422994376" at bounding box center [409, 143] width 105 height 8
copy div "1ZK1248V8422994376"
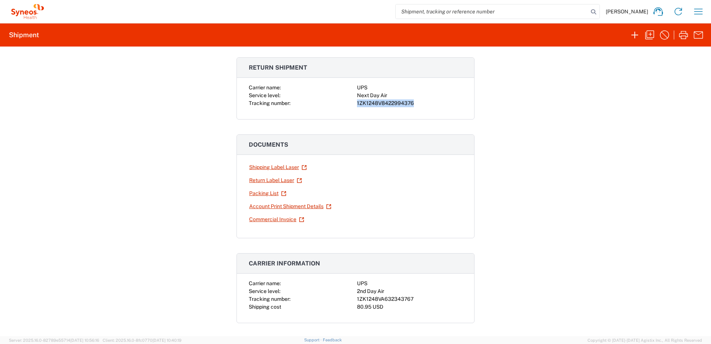
scroll to position [74, 0]
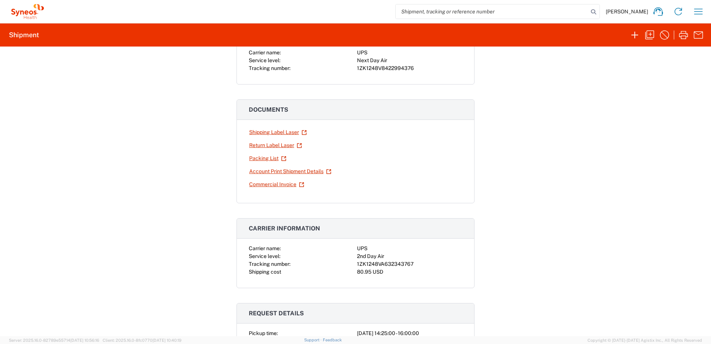
click at [376, 265] on div "1ZK1248VA632343767" at bounding box center [409, 264] width 105 height 8
copy div "1ZK1248VA632343767"
